Goal: Task Accomplishment & Management: Use online tool/utility

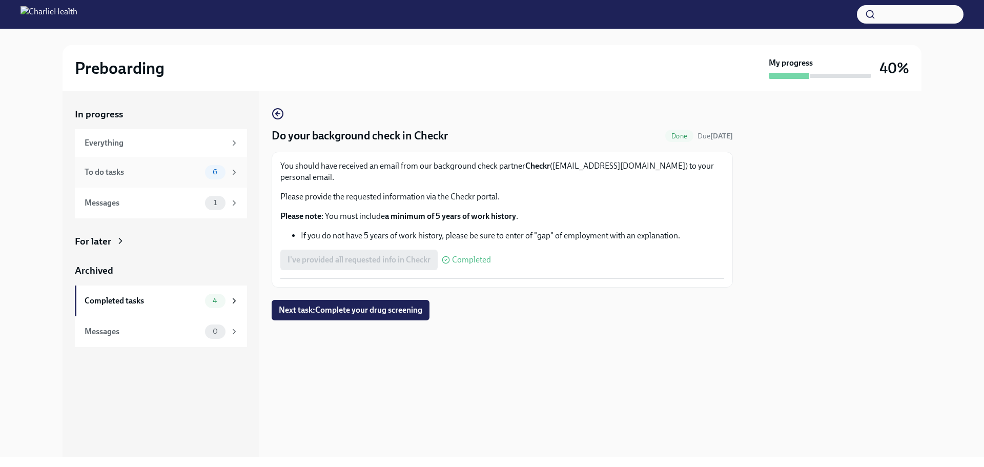
click at [170, 182] on div "To do tasks 6" at bounding box center [161, 172] width 172 height 31
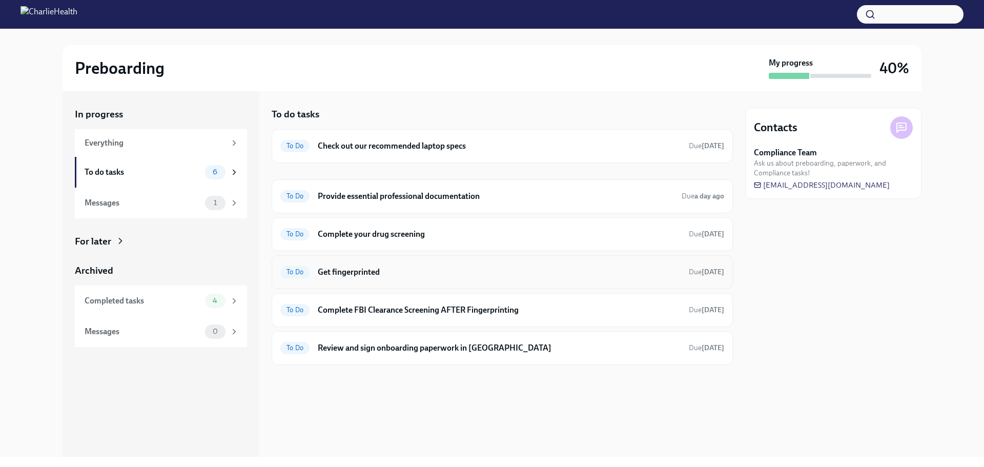
click at [307, 267] on div "To Do" at bounding box center [294, 272] width 29 height 12
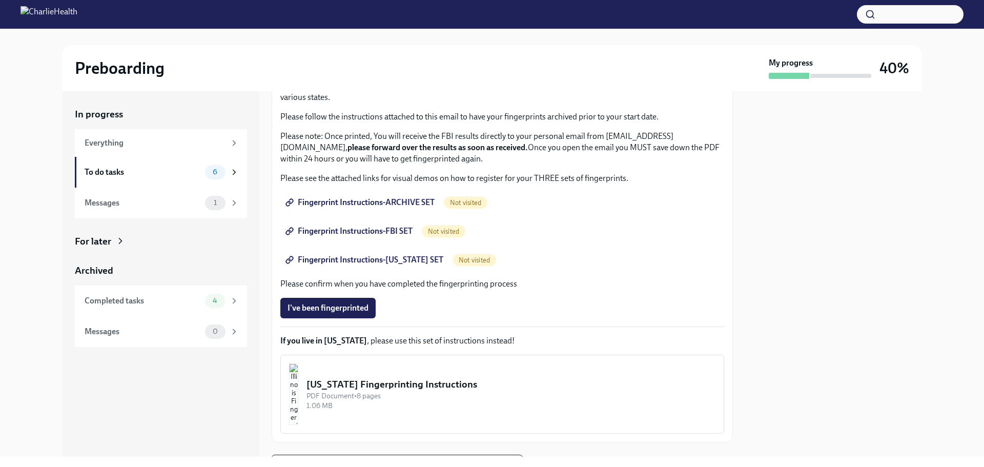
scroll to position [29, 0]
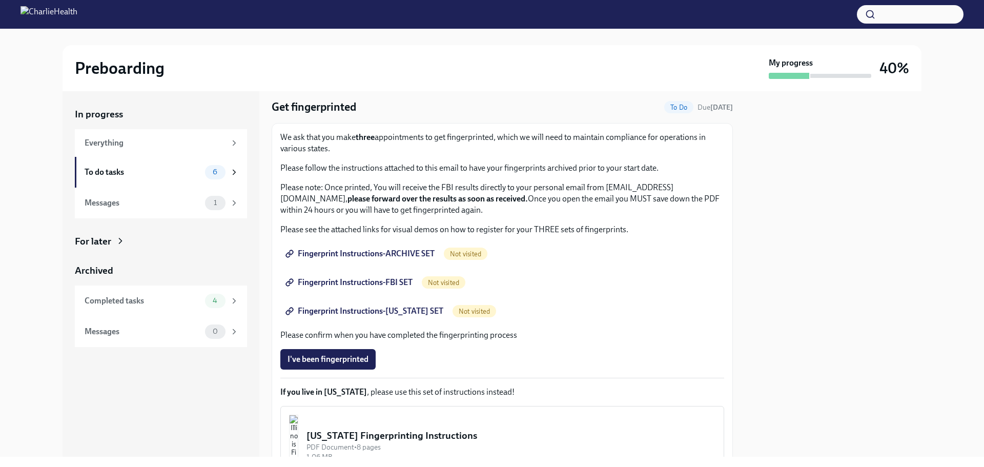
click at [407, 251] on span "Fingerprint Instructions-ARCHIVE SET" at bounding box center [361, 254] width 147 height 10
click at [359, 283] on span "Fingerprint Instructions-FBI SET" at bounding box center [350, 282] width 125 height 10
click at [392, 314] on span "Fingerprint Instructions-[US_STATE] SET" at bounding box center [366, 311] width 156 height 10
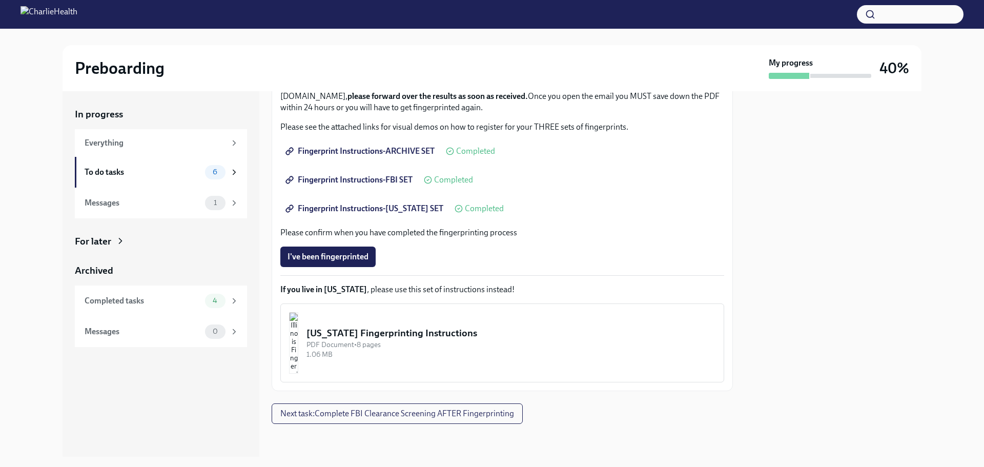
scroll to position [0, 0]
